Goal: Information Seeking & Learning: Learn about a topic

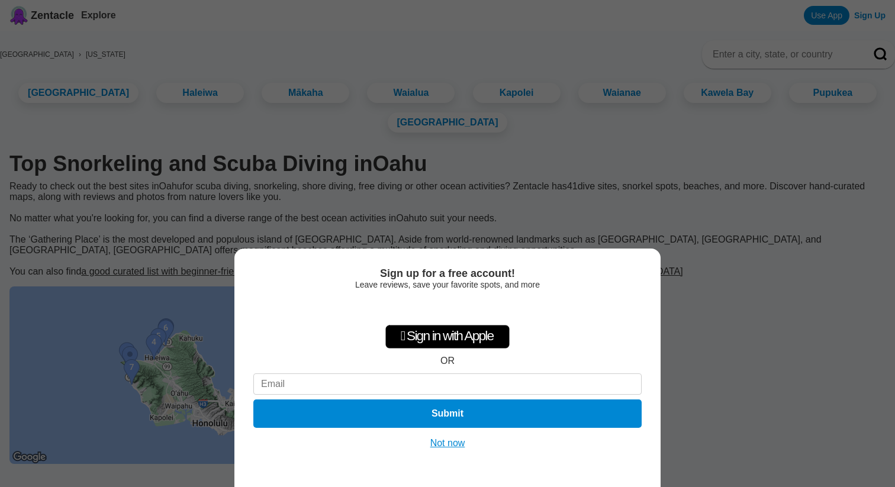
click at [450, 448] on button "Not now" at bounding box center [448, 444] width 42 height 12
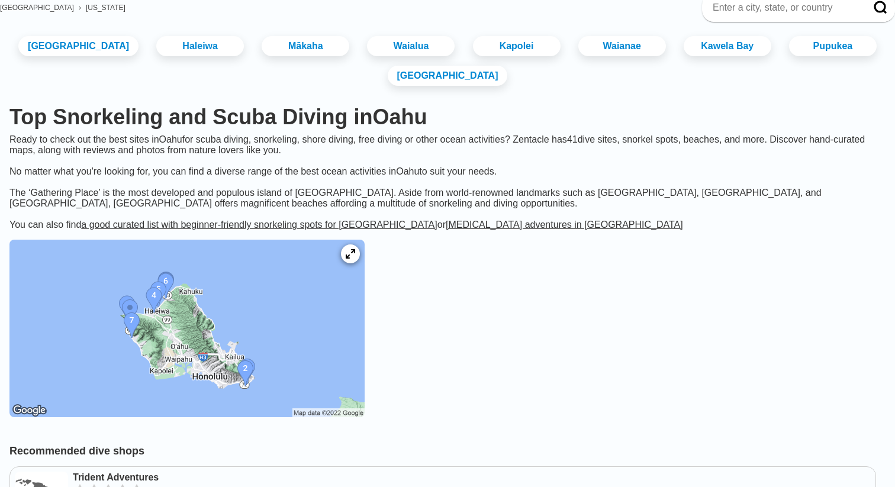
scroll to position [49, 0]
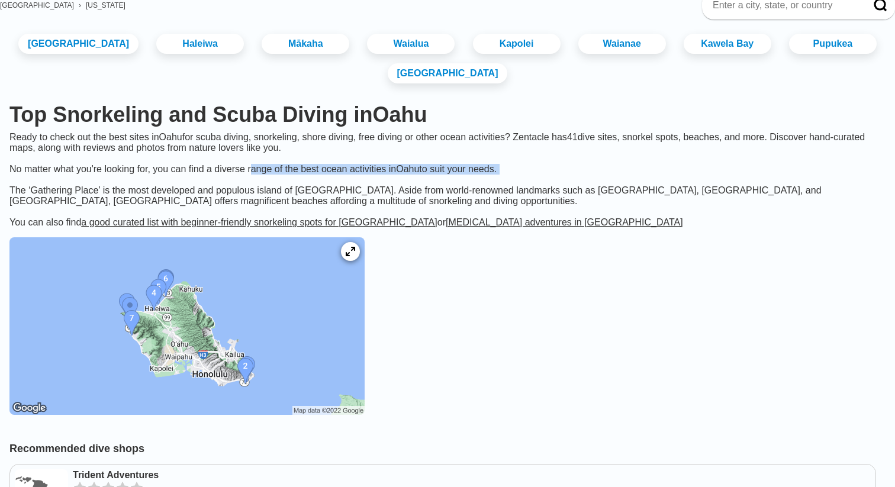
drag, startPoint x: 293, startPoint y: 182, endPoint x: 351, endPoint y: 192, distance: 58.2
click at [351, 185] on div "Ready to check out the best sites in Oahu for scuba diving, snorkeling, shore d…" at bounding box center [447, 158] width 895 height 53
click at [320, 211] on div "The ‘Gathering Place’ is the most developed and populous island of Hawai’i. Asi…" at bounding box center [447, 206] width 895 height 43
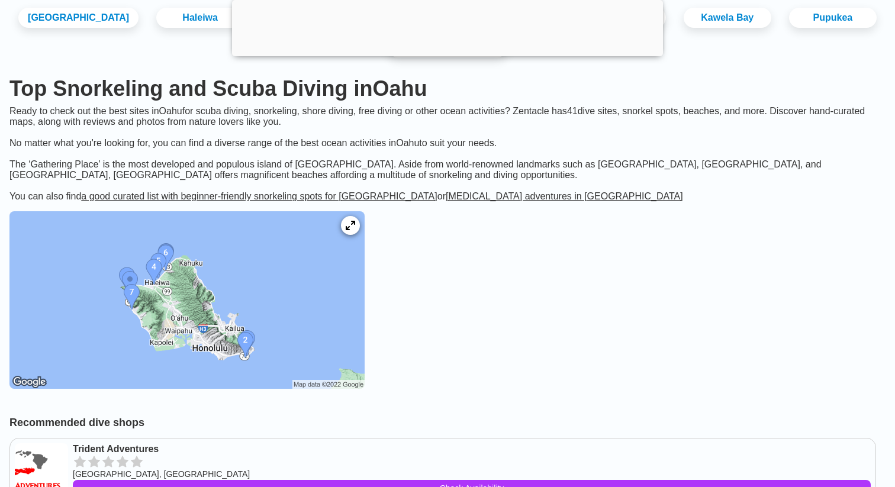
scroll to position [146, 0]
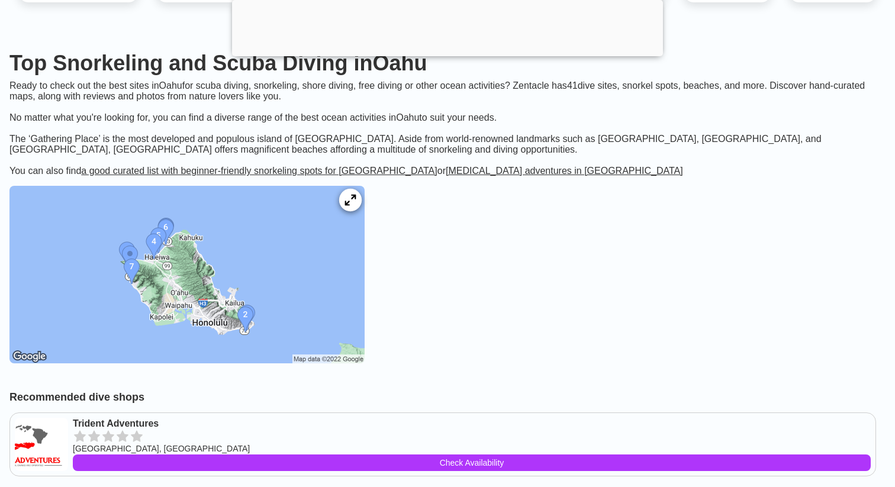
click at [362, 211] on div at bounding box center [350, 200] width 23 height 23
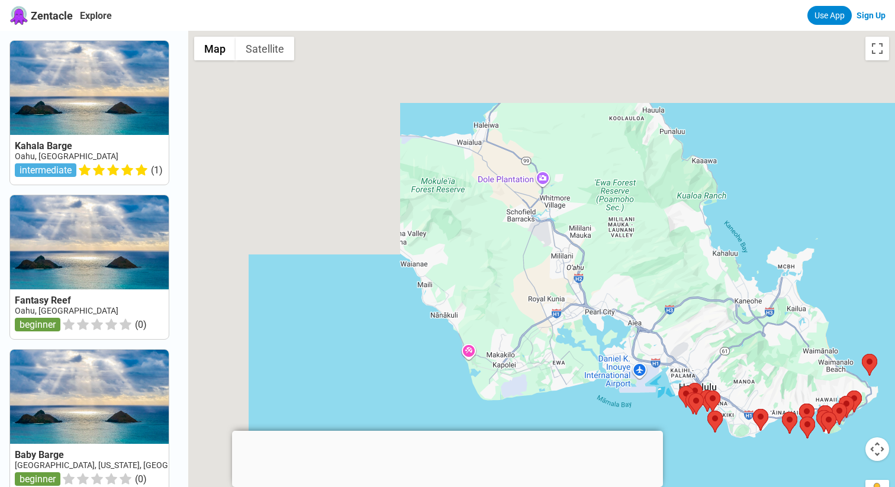
drag, startPoint x: 409, startPoint y: 138, endPoint x: 669, endPoint y: 309, distance: 310.5
click at [669, 309] on div at bounding box center [541, 274] width 707 height 487
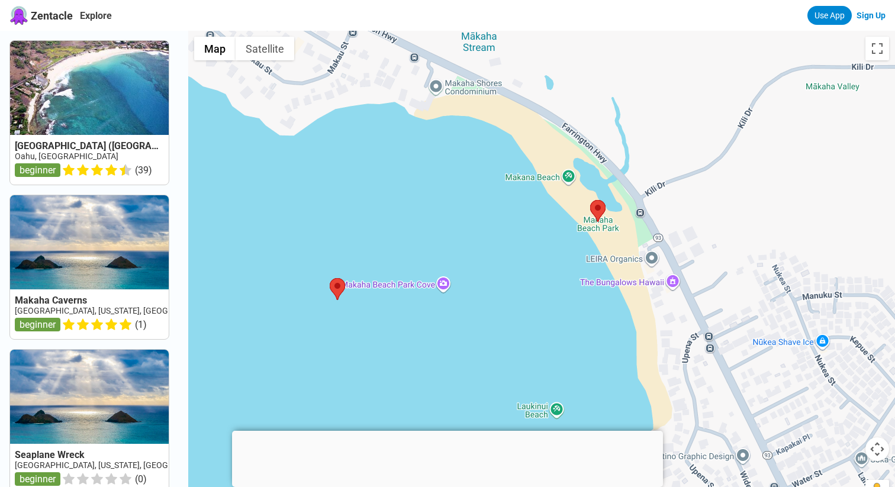
drag, startPoint x: 328, startPoint y: 236, endPoint x: 488, endPoint y: 233, distance: 159.9
click at [489, 234] on div at bounding box center [541, 274] width 707 height 487
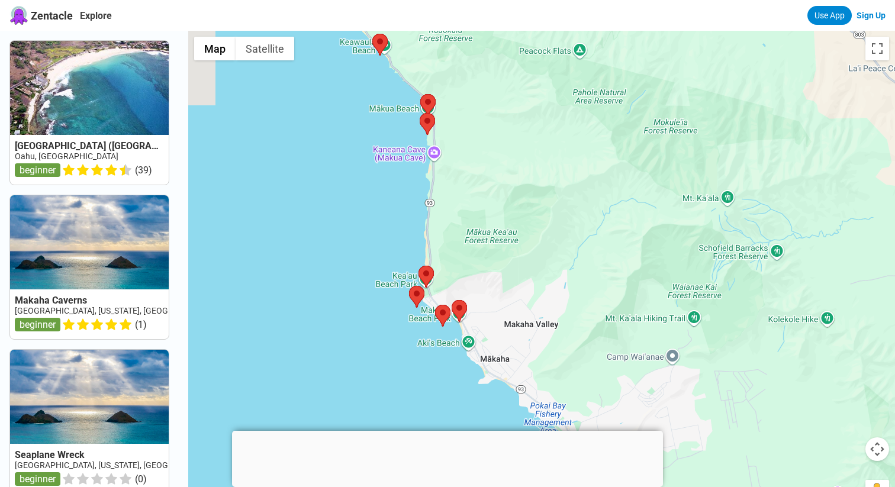
drag, startPoint x: 559, startPoint y: 105, endPoint x: 521, endPoint y: 203, distance: 104.5
click at [521, 203] on div at bounding box center [541, 274] width 707 height 487
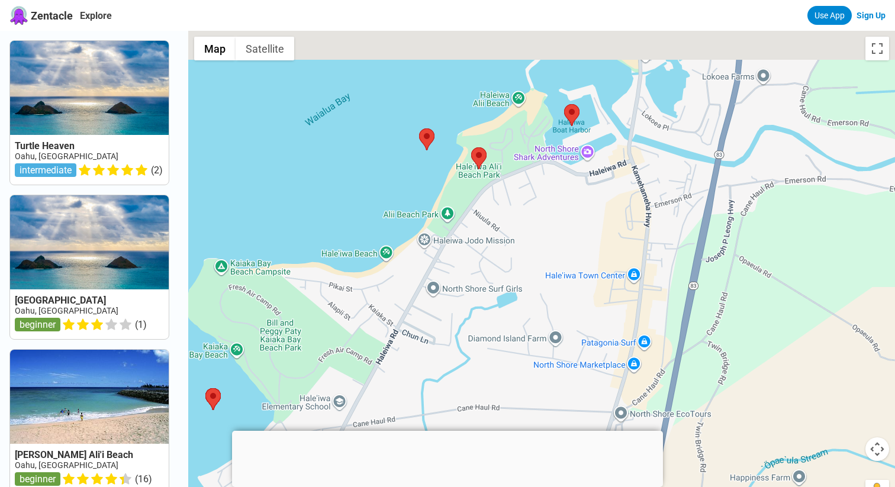
drag, startPoint x: 579, startPoint y: 202, endPoint x: 419, endPoint y: 341, distance: 211.6
click at [429, 328] on div at bounding box center [541, 274] width 707 height 487
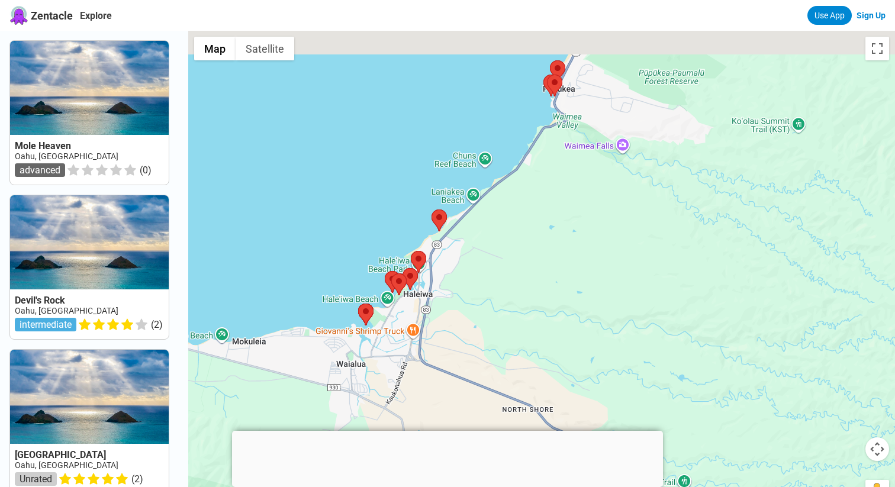
drag, startPoint x: 566, startPoint y: 165, endPoint x: 468, endPoint y: 268, distance: 142.0
click at [468, 268] on div at bounding box center [541, 274] width 707 height 487
